Goal: Transaction & Acquisition: Book appointment/travel/reservation

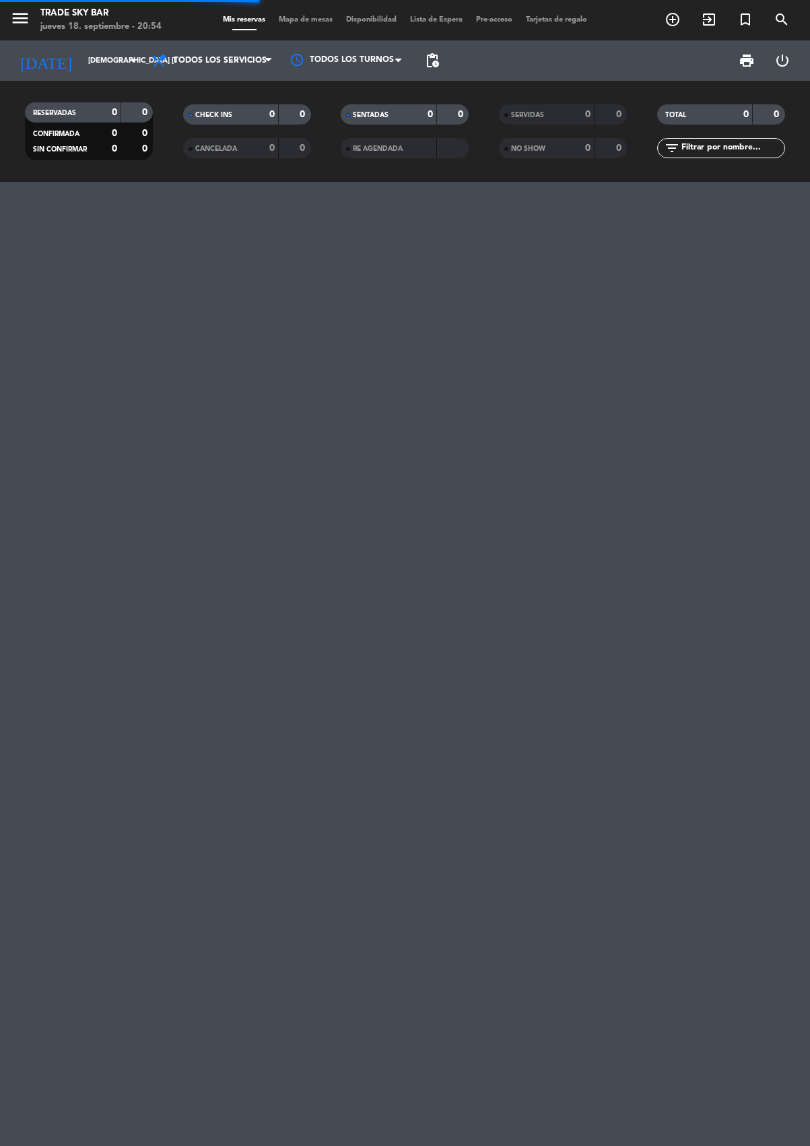
scroll to position [0, -1]
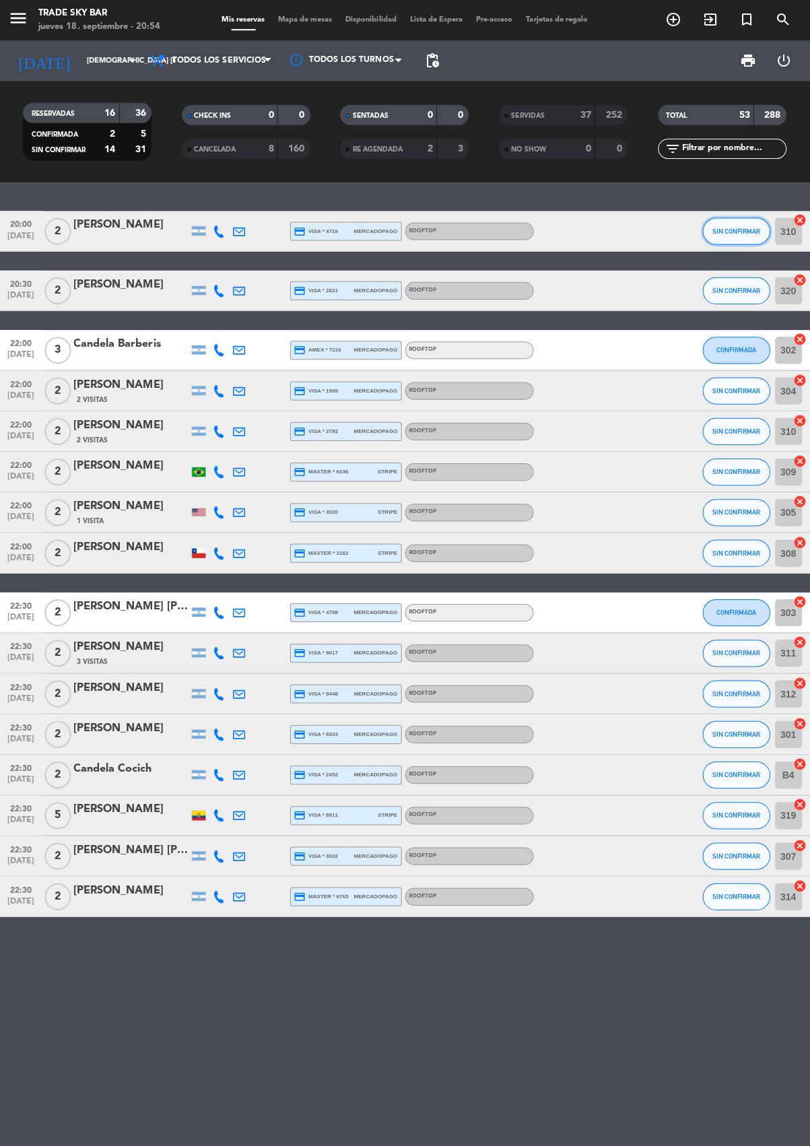
click at [721, 236] on button "SIN CONFIRMAR" at bounding box center [734, 230] width 67 height 27
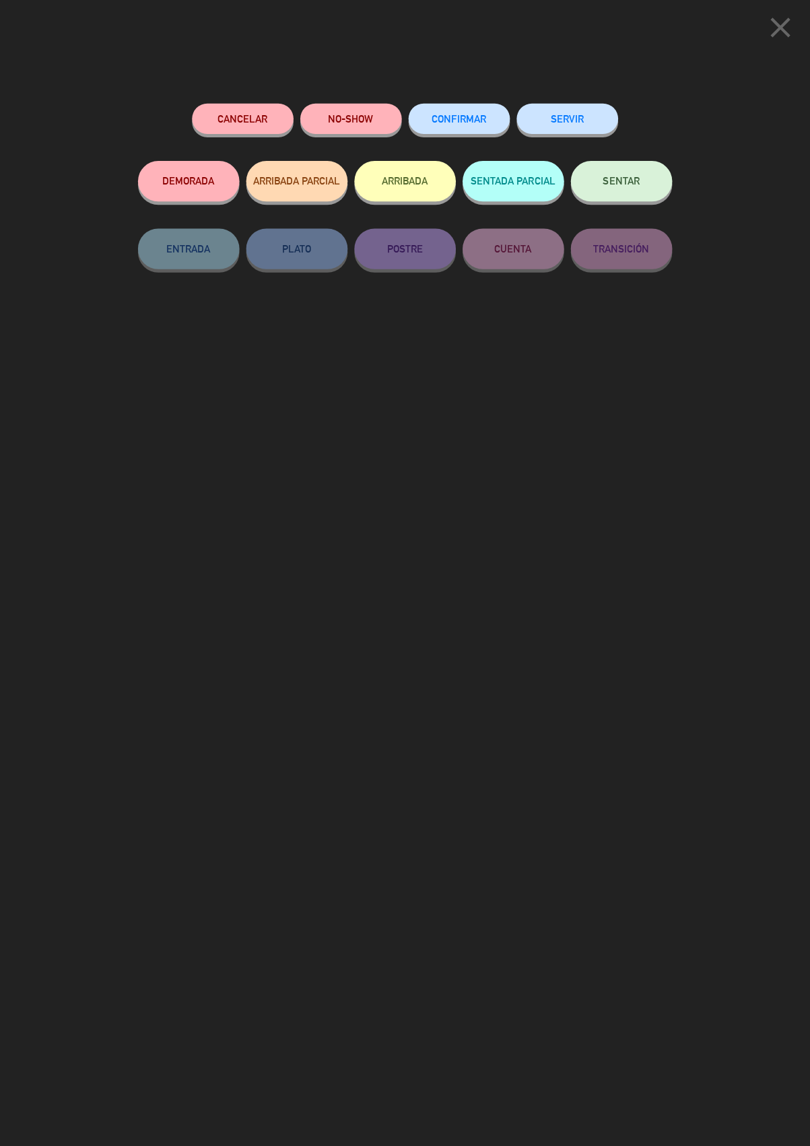
click at [573, 120] on button "SERVIR" at bounding box center [566, 118] width 101 height 30
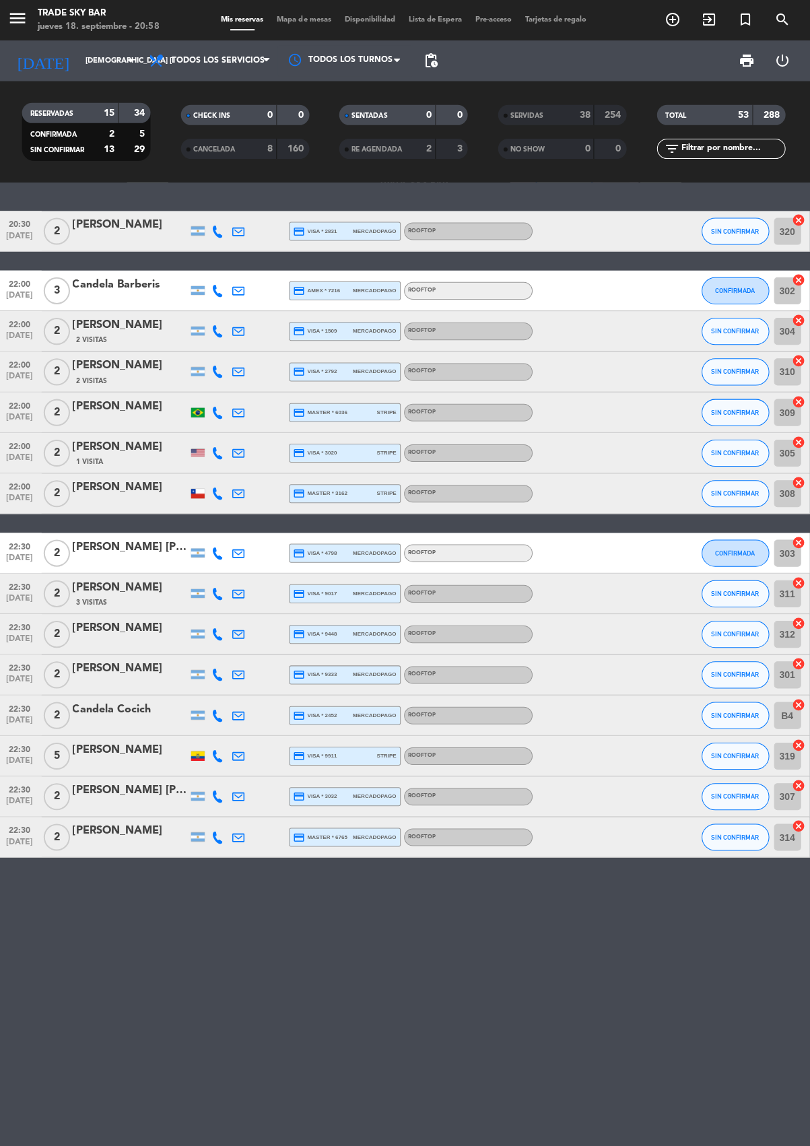
click at [675, 23] on icon "add_circle_outline" at bounding box center [672, 19] width 16 height 16
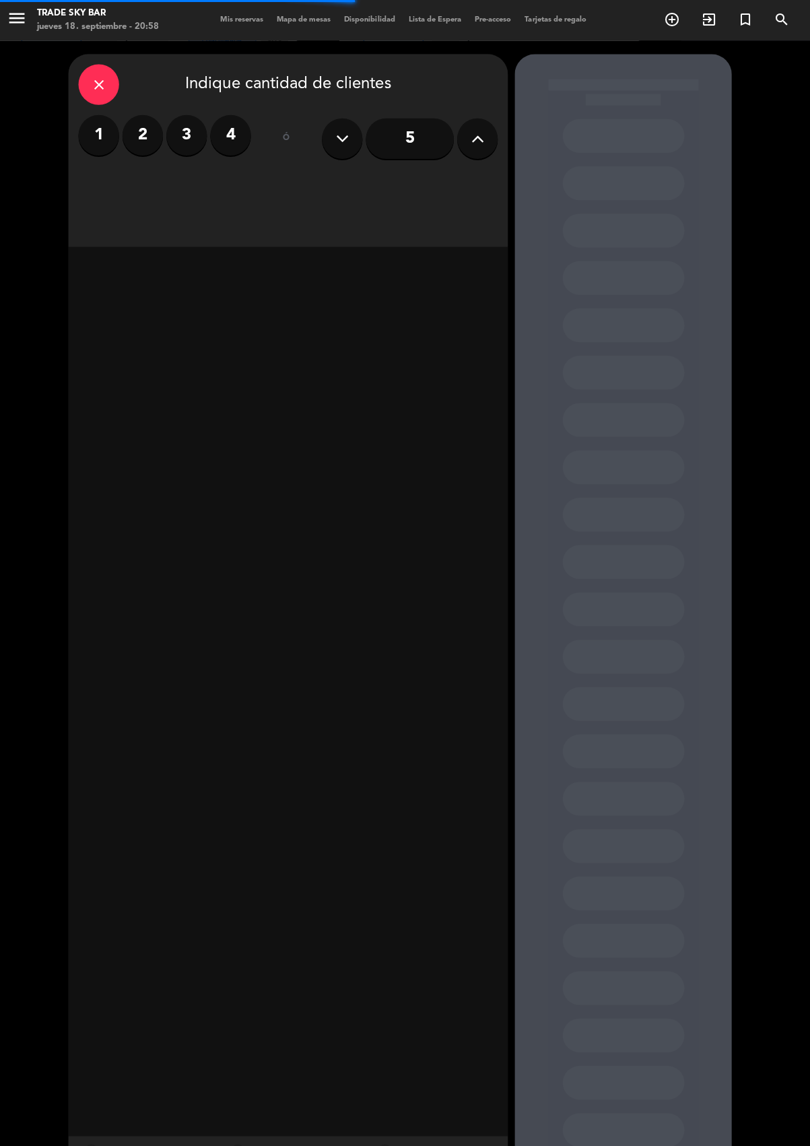
click at [172, 144] on label "3" at bounding box center [189, 134] width 40 height 40
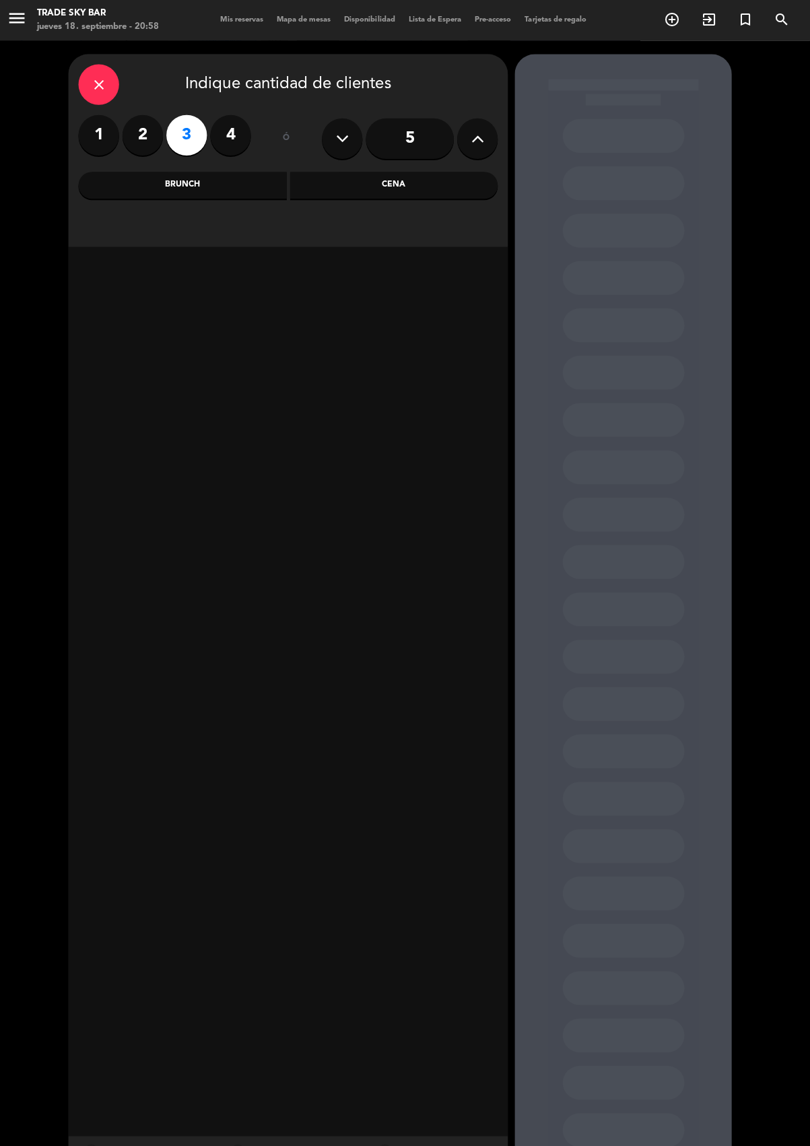
click at [145, 134] on label "2" at bounding box center [145, 134] width 40 height 40
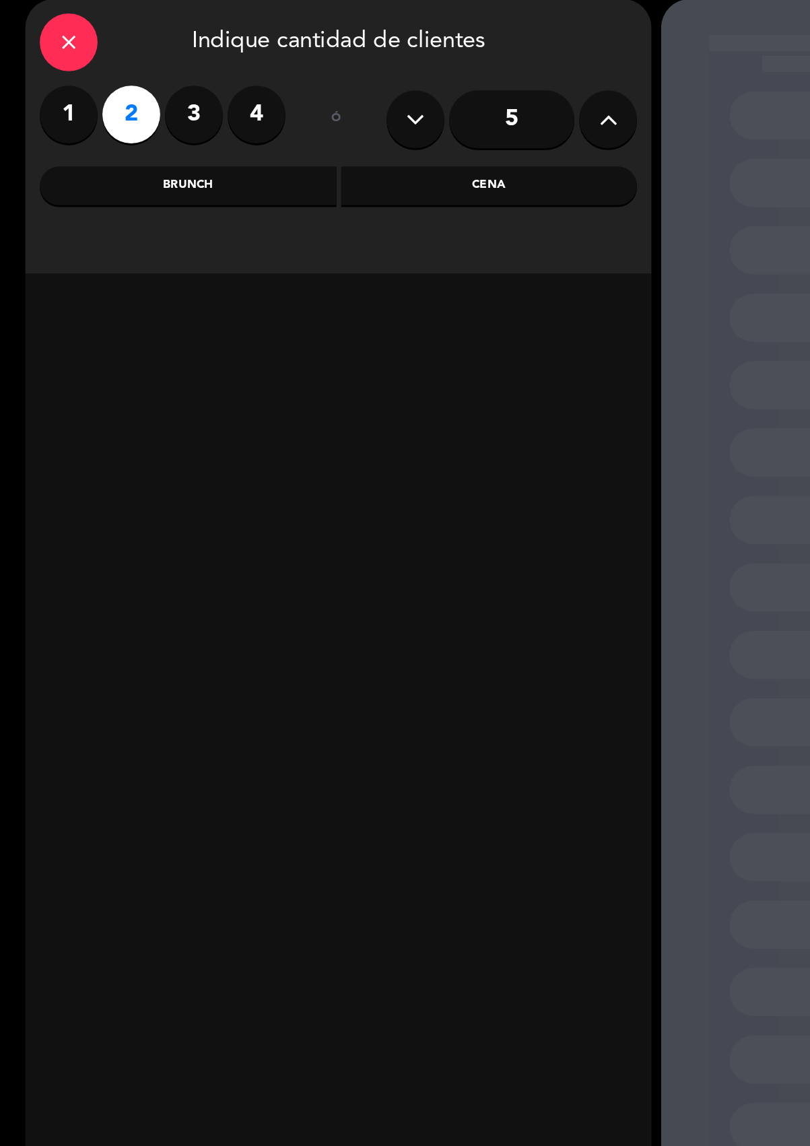
scroll to position [0, -1]
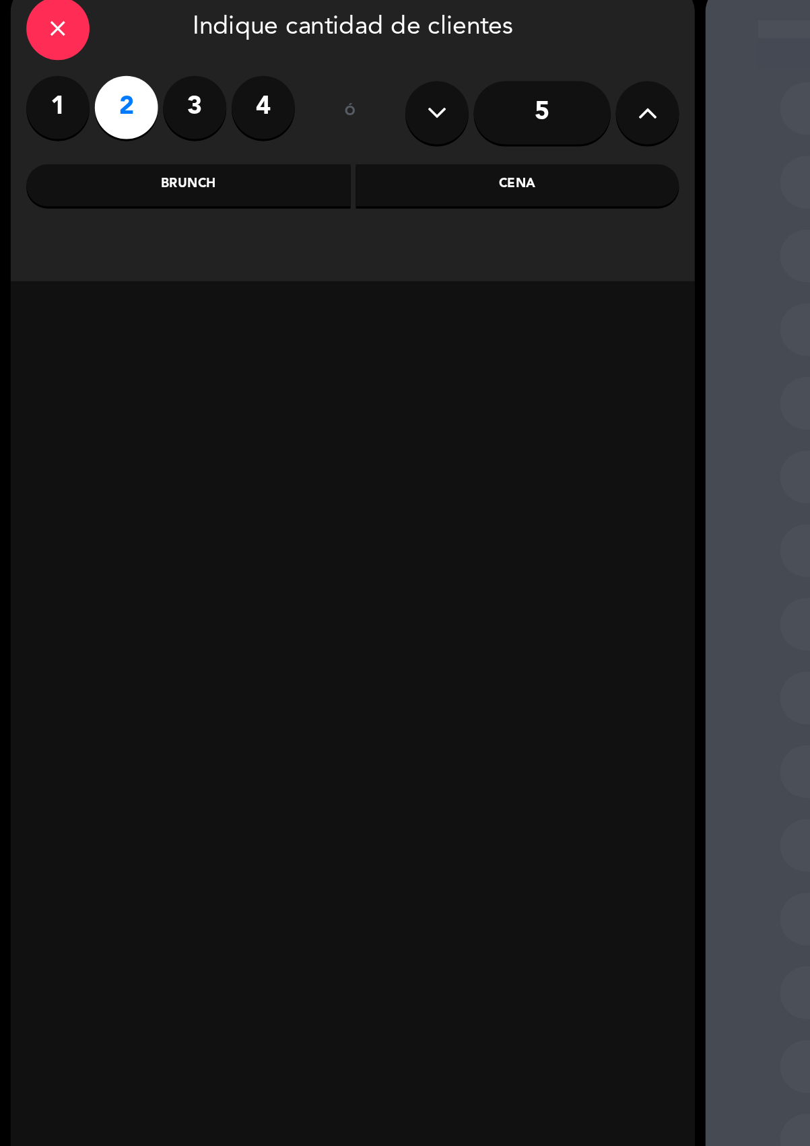
click at [382, 182] on div "Cena" at bounding box center [395, 184] width 207 height 27
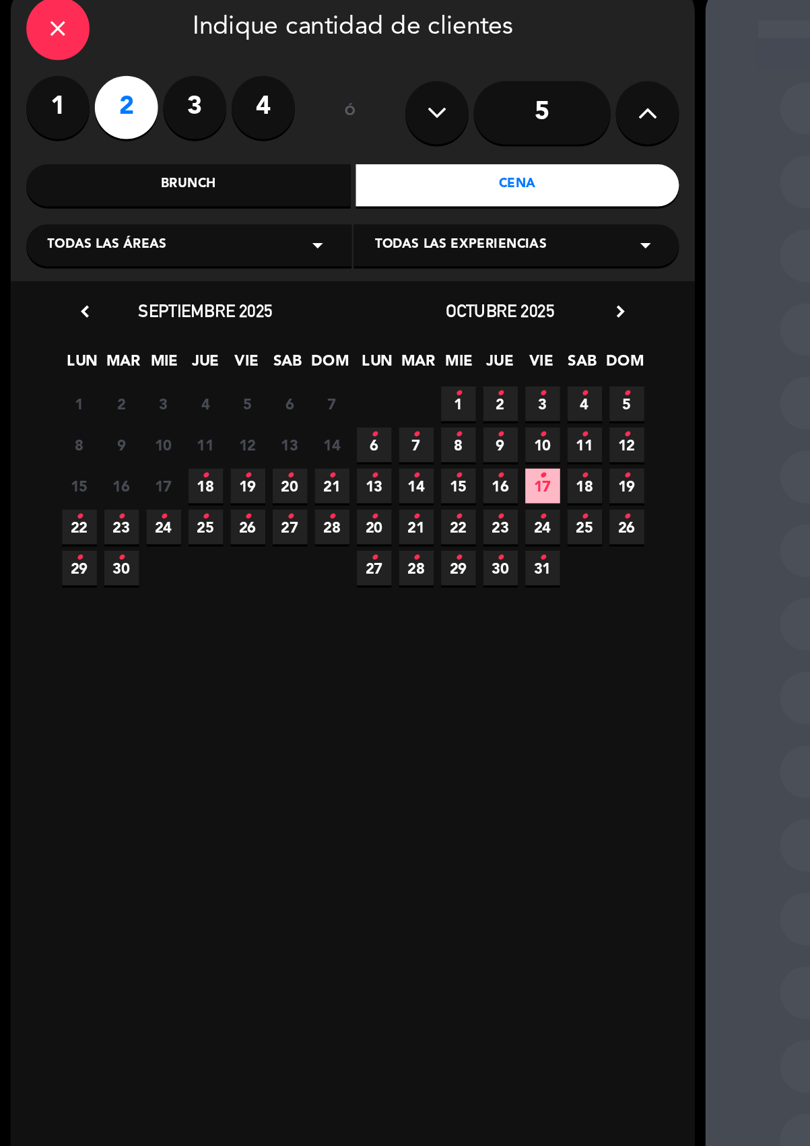
click at [195, 368] on icon "•" at bounding box center [196, 370] width 5 height 22
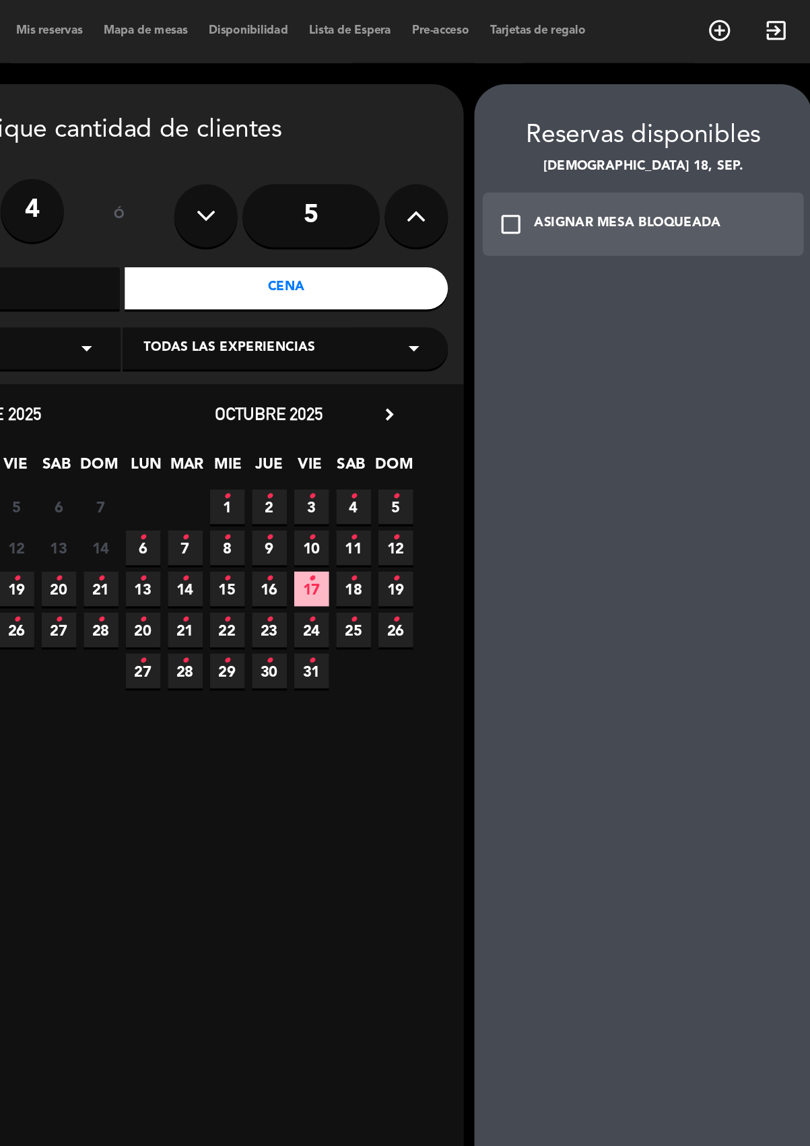
click at [543, 142] on icon "check_box_outline_blank" at bounding box center [539, 143] width 16 height 16
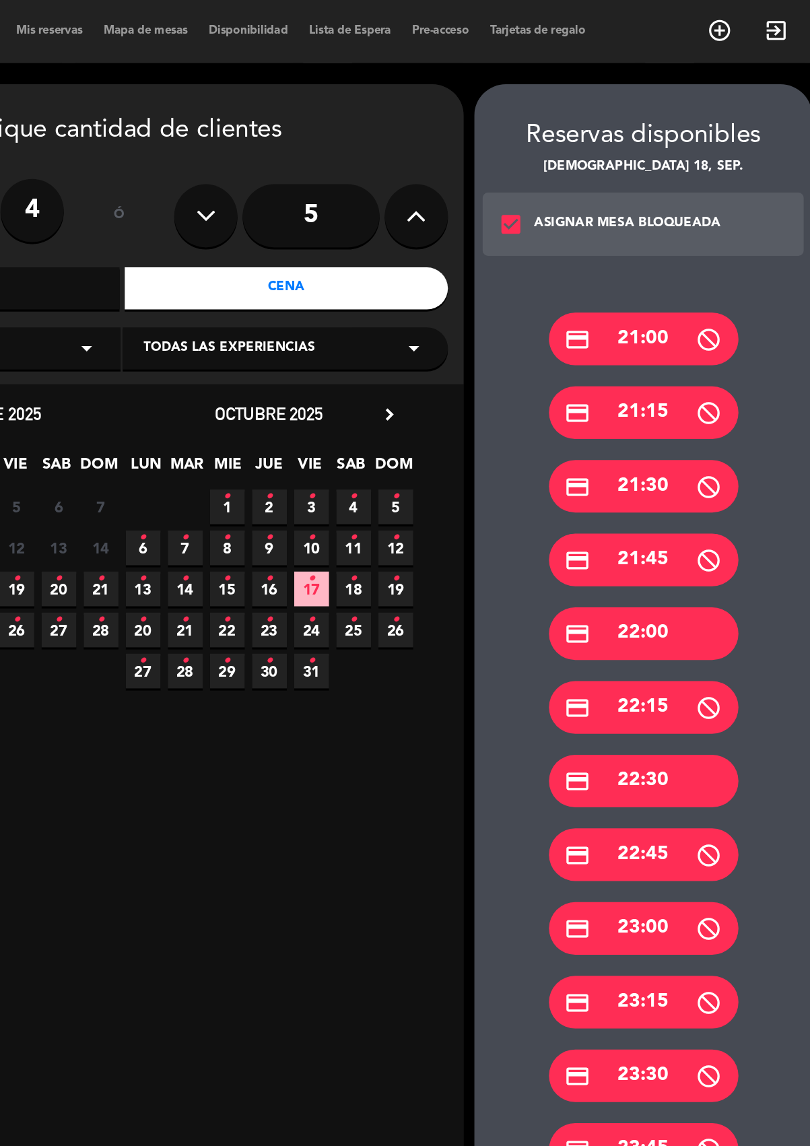
click at [645, 401] on div "credit_card 22:00" at bounding box center [623, 405] width 121 height 34
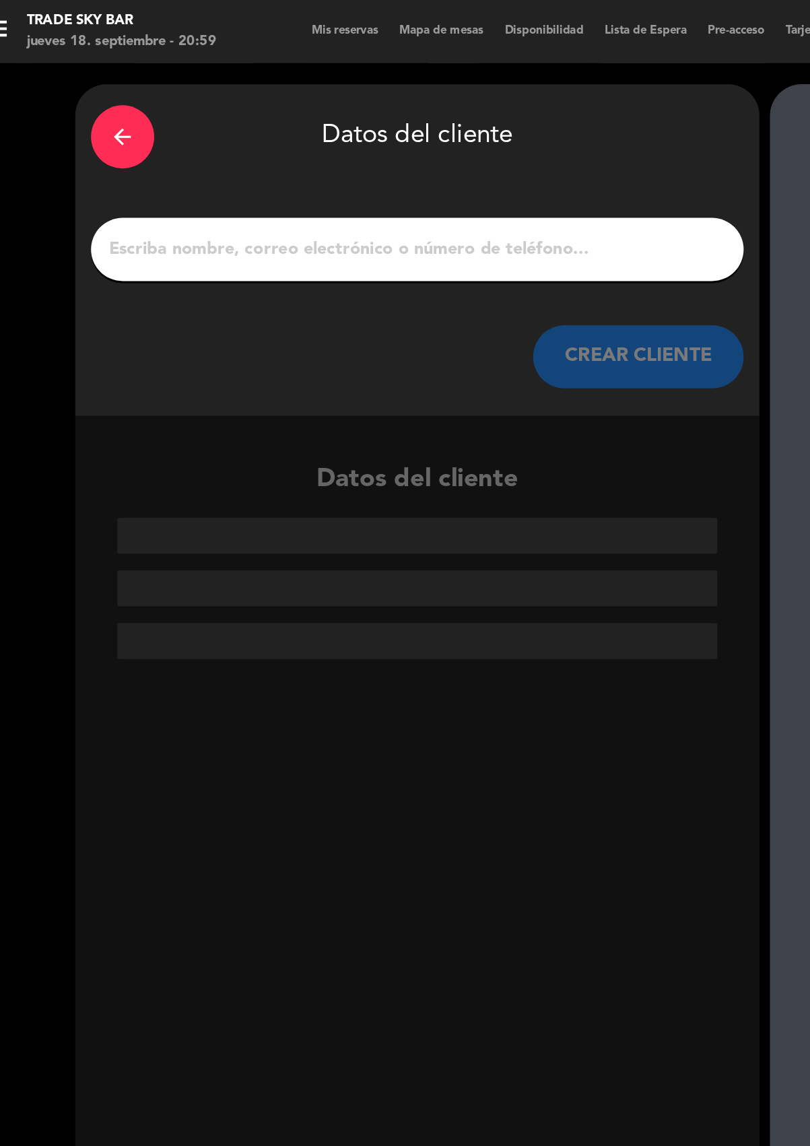
scroll to position [0, 0]
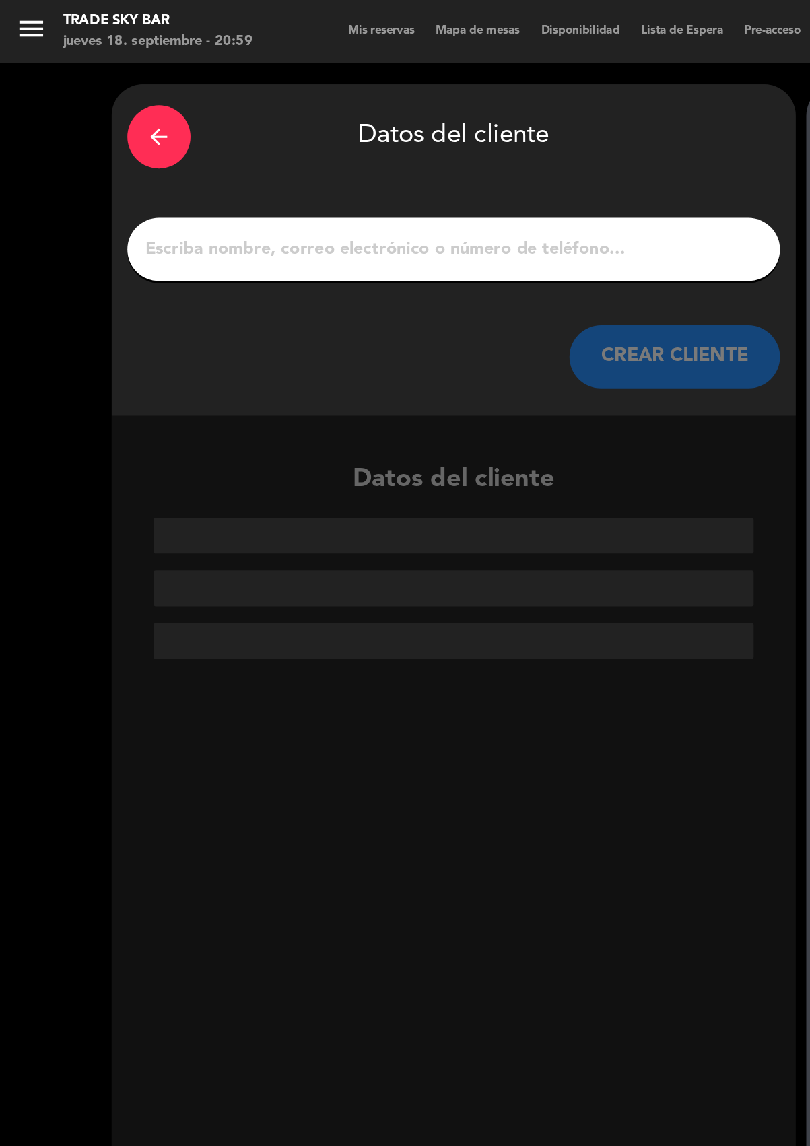
click at [256, 162] on input "1" at bounding box center [290, 159] width 397 height 19
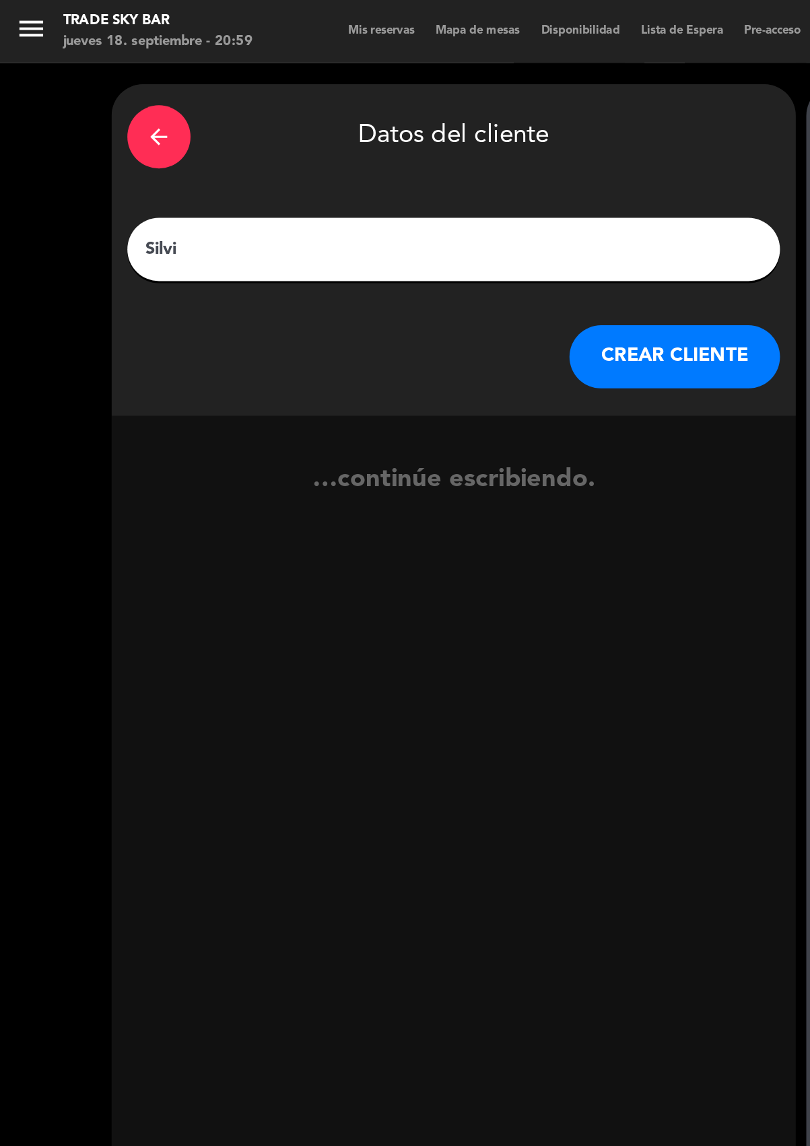
type input "[PERSON_NAME]"
click at [450, 230] on button "CREAR CLIENTE" at bounding box center [431, 228] width 135 height 40
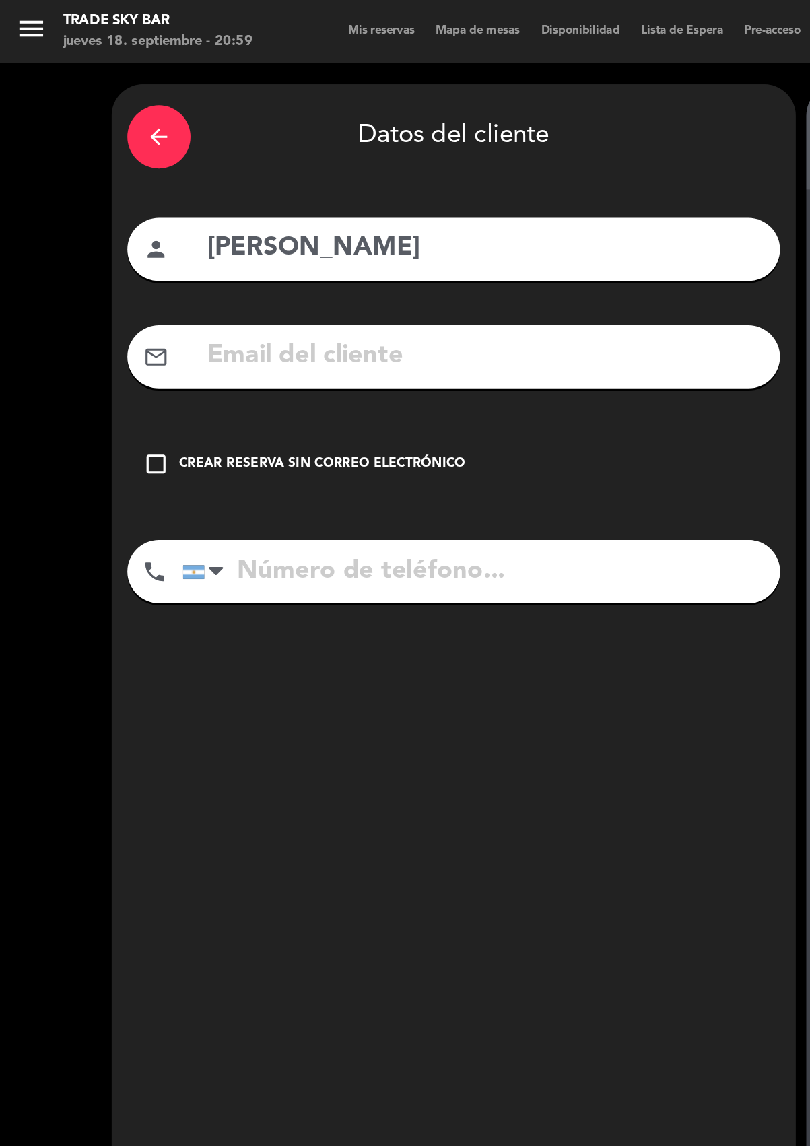
click at [221, 296] on div "Crear reserva sin correo electrónico" at bounding box center [205, 296] width 183 height 13
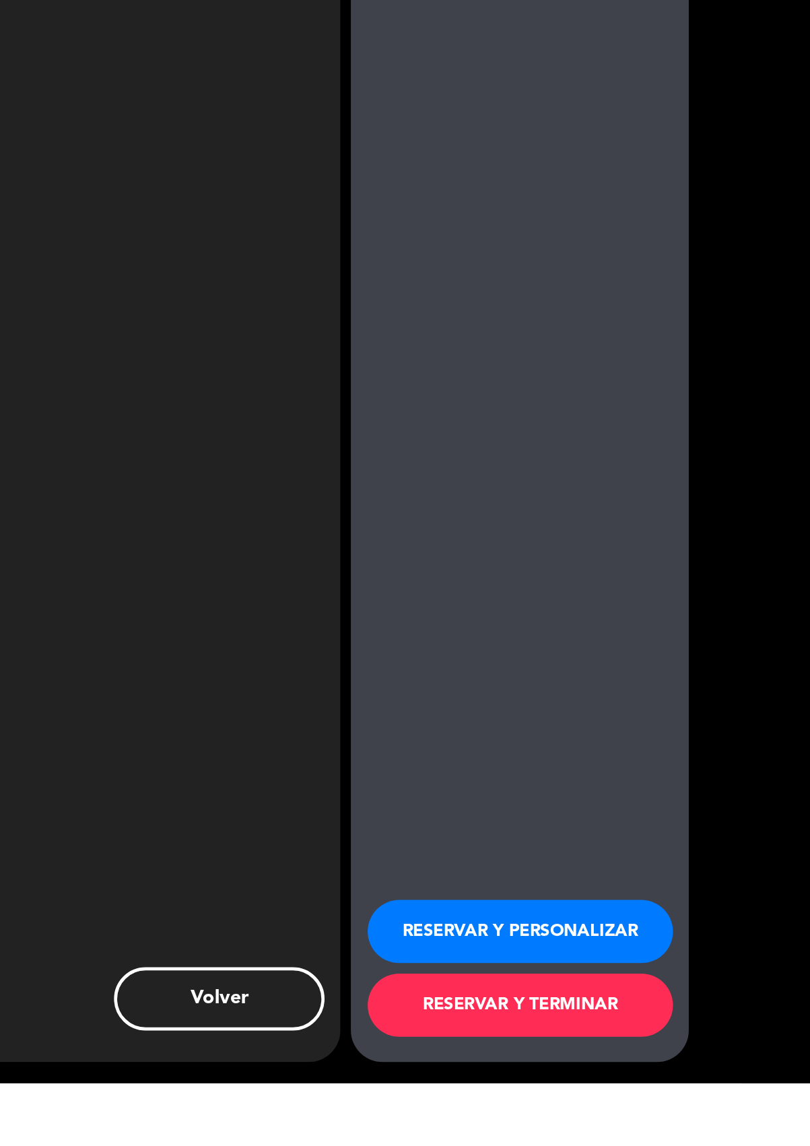
click at [679, 1069] on button "RESERVAR Y PERSONALIZAR" at bounding box center [623, 1049] width 195 height 40
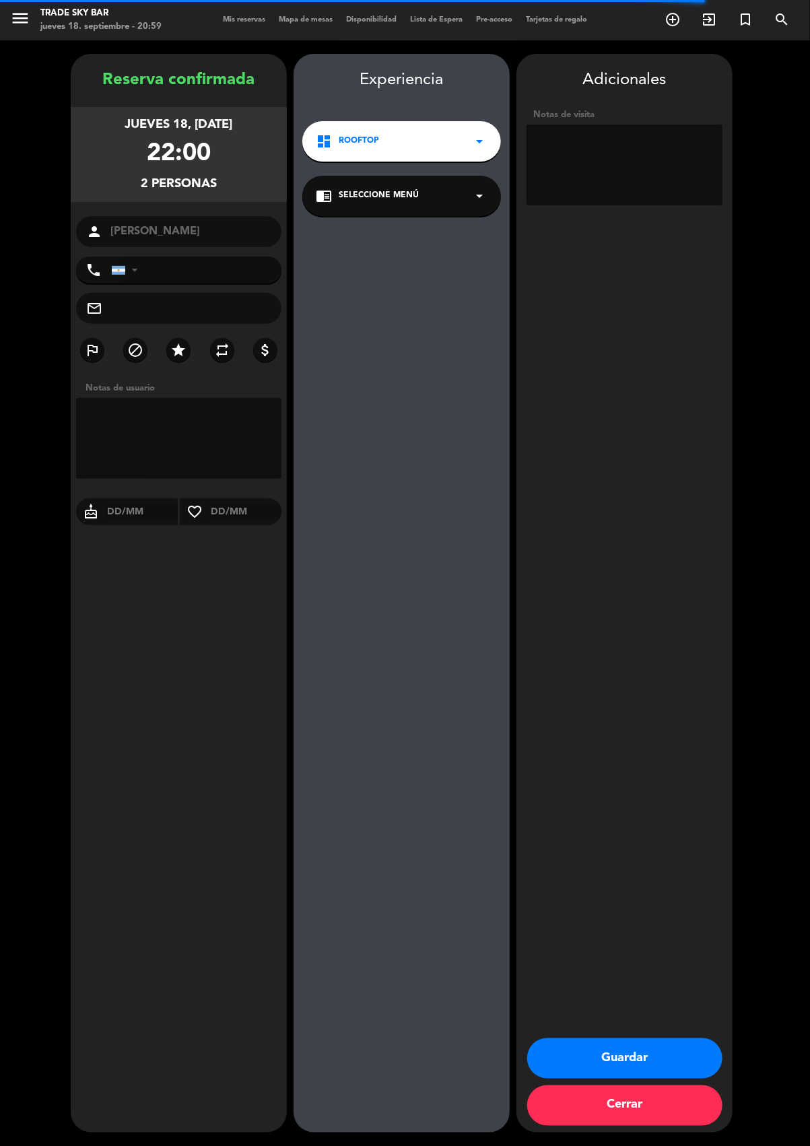
click at [437, 205] on div "chrome_reader_mode Seleccione Menú arrow_drop_down" at bounding box center [401, 196] width 199 height 40
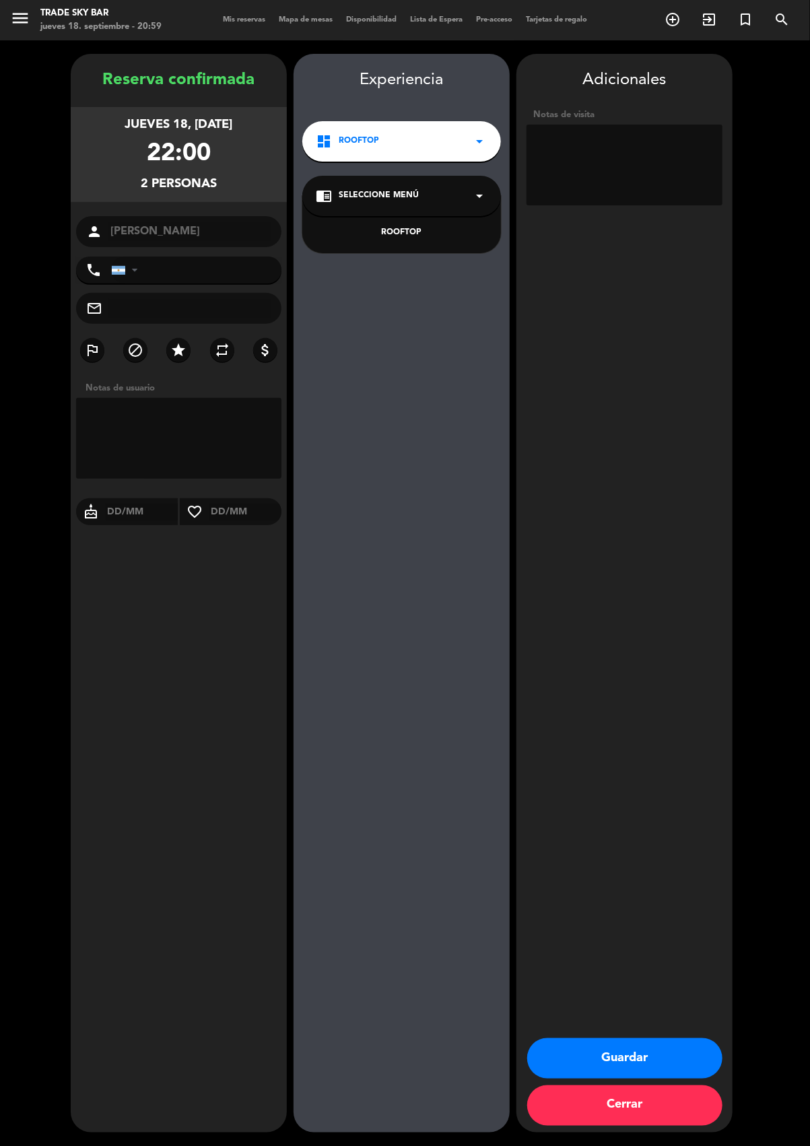
click at [409, 230] on div "ROOFTOP" at bounding box center [402, 232] width 172 height 13
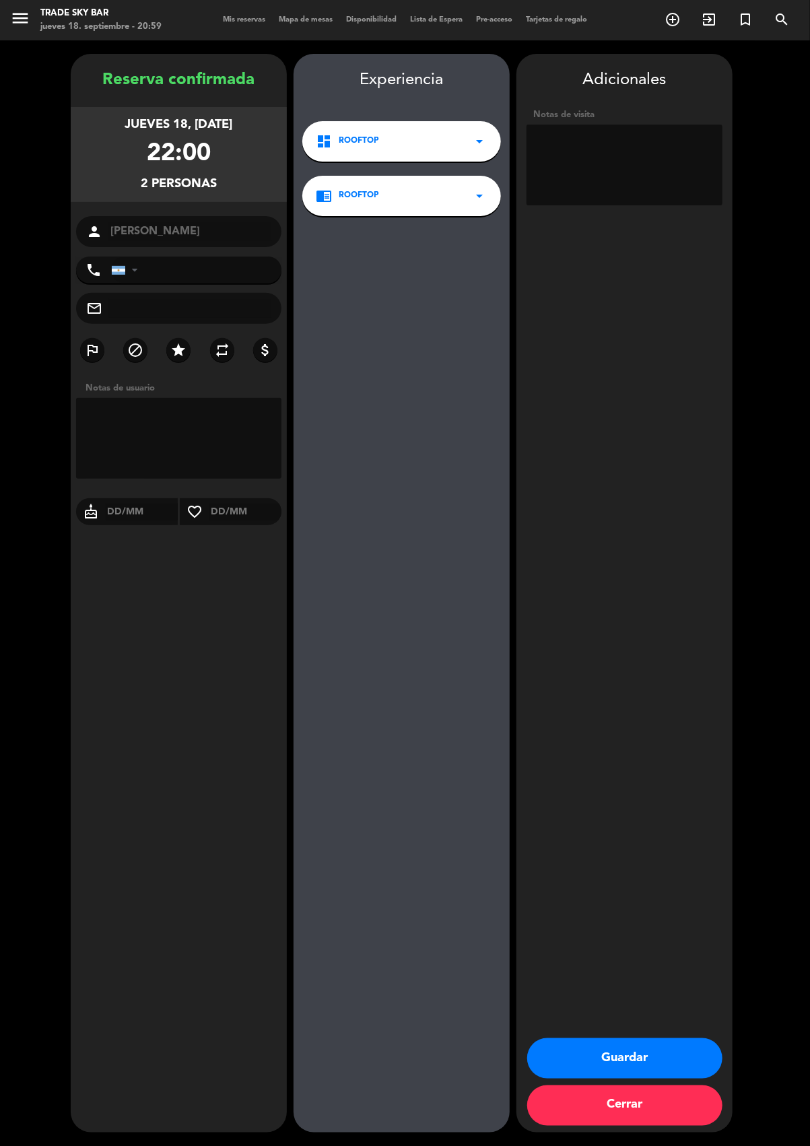
click at [644, 1078] on button "Guardar" at bounding box center [624, 1058] width 195 height 40
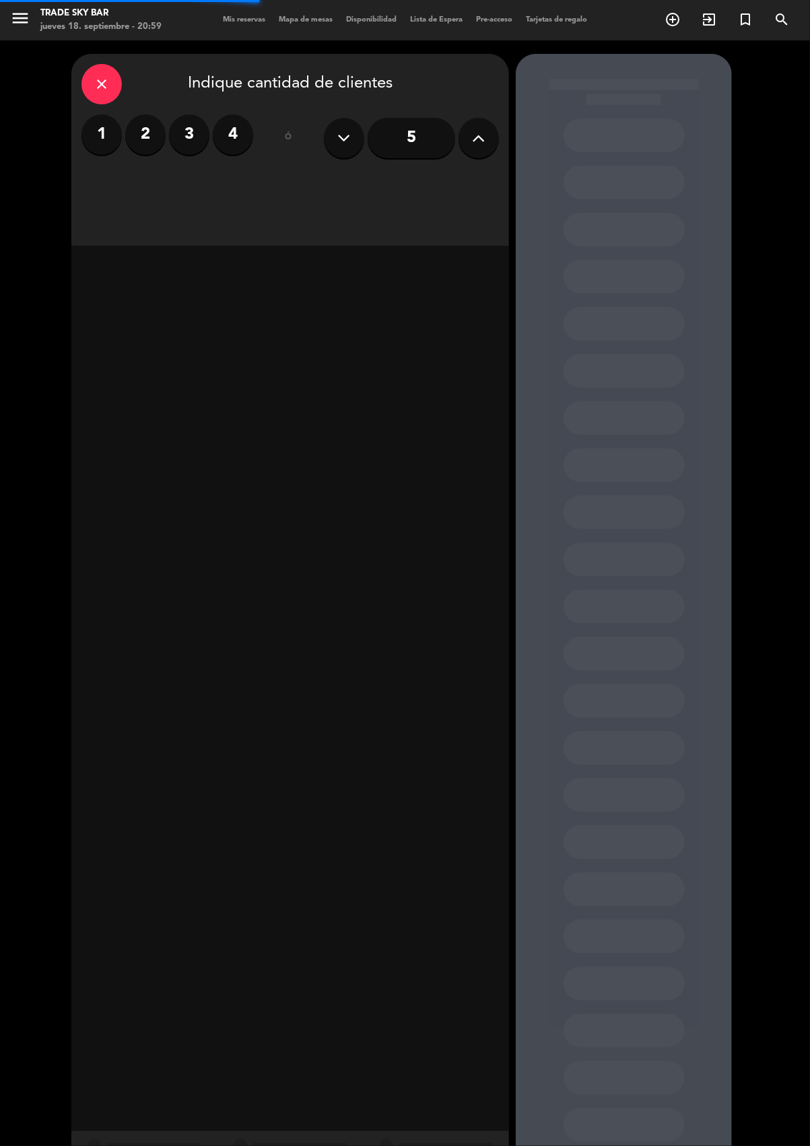
scroll to position [0, -1]
